Goal: Task Accomplishment & Management: Manage account settings

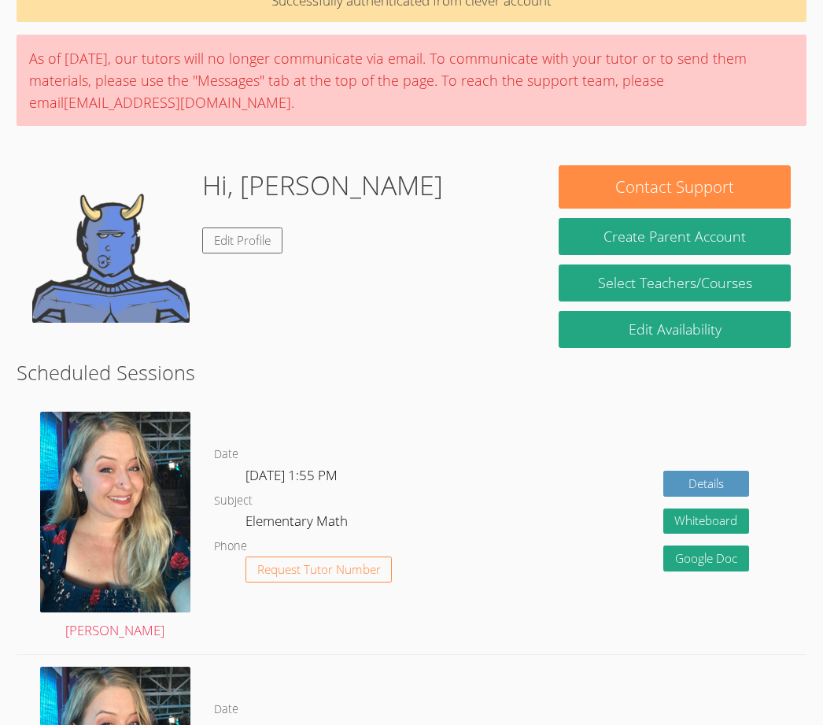
scroll to position [147, 0]
click at [266, 237] on link "Edit Profile" at bounding box center [242, 240] width 80 height 26
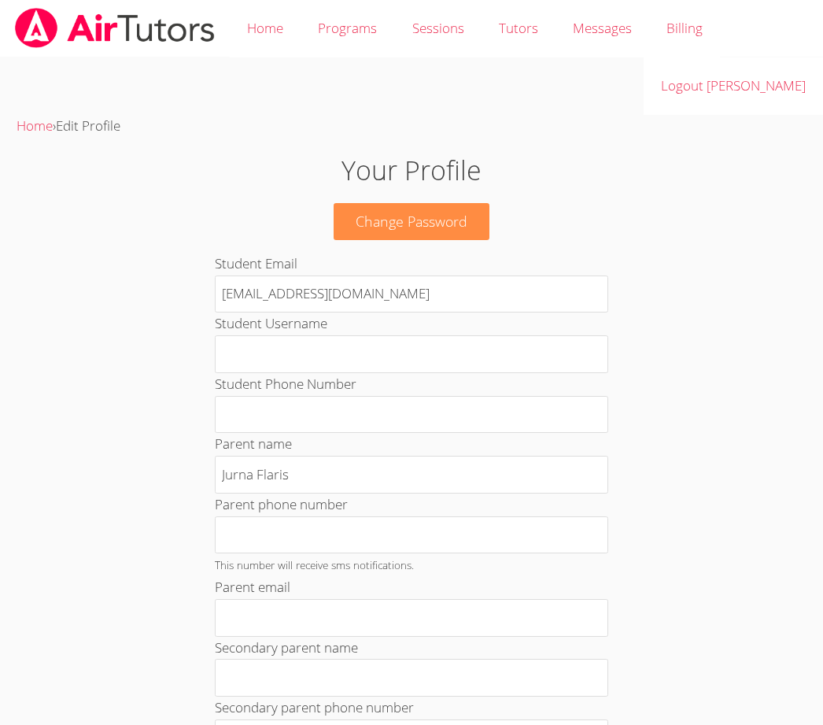
click at [787, 86] on link "Logout [PERSON_NAME]" at bounding box center [733, 85] width 179 height 57
